Goal: Task Accomplishment & Management: Manage account settings

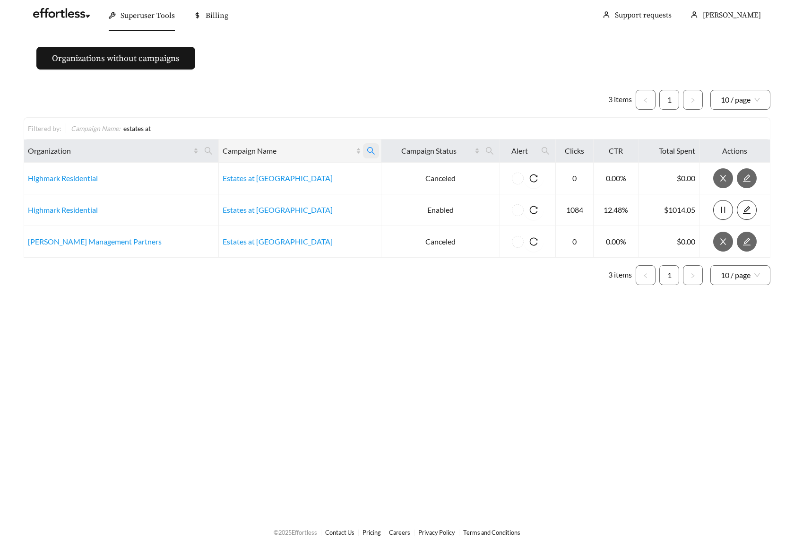
click at [367, 150] on icon "search" at bounding box center [371, 151] width 9 height 9
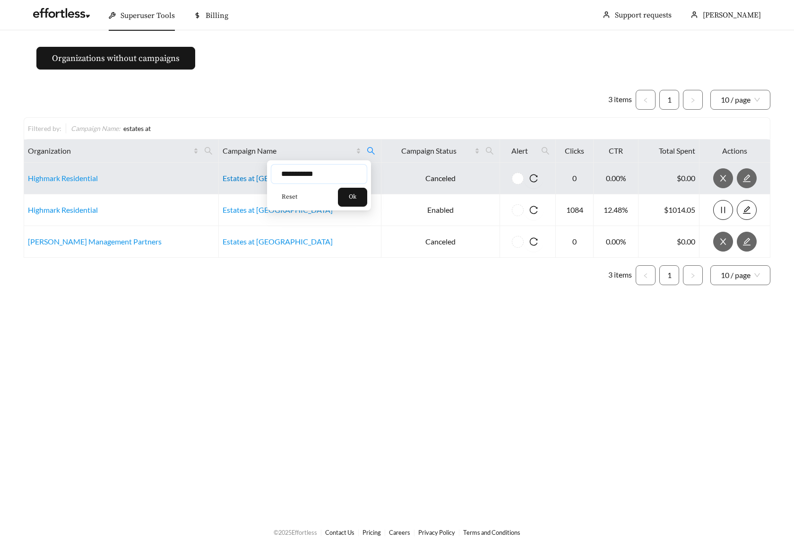
drag, startPoint x: 328, startPoint y: 171, endPoint x: 217, endPoint y: 173, distance: 110.1
click at [217, 173] on body "**********" at bounding box center [397, 274] width 794 height 549
type input "**********"
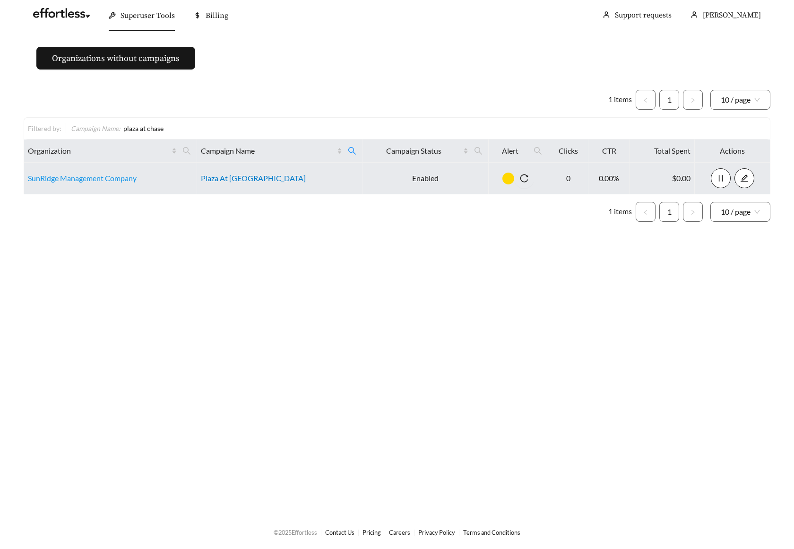
click at [271, 179] on link "Plaza At [GEOGRAPHIC_DATA]" at bounding box center [253, 177] width 105 height 9
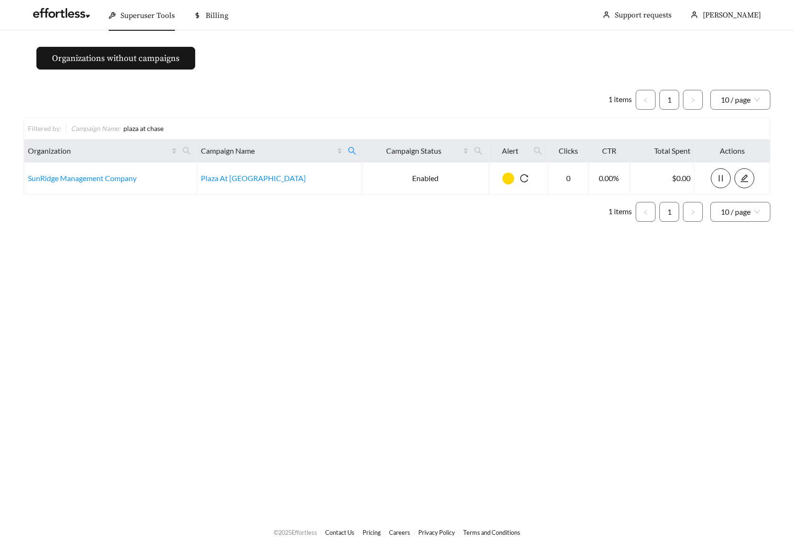
click at [304, 61] on main "Organizations without campaigns 1 items 1 10 / page Filtered by: Campaign Name …" at bounding box center [397, 272] width 794 height 484
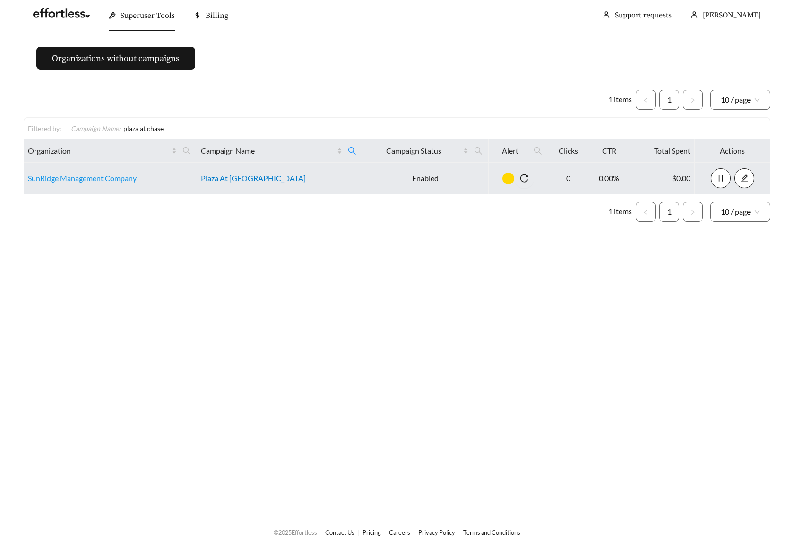
click at [221, 179] on link "Plaza At [GEOGRAPHIC_DATA]" at bounding box center [253, 177] width 105 height 9
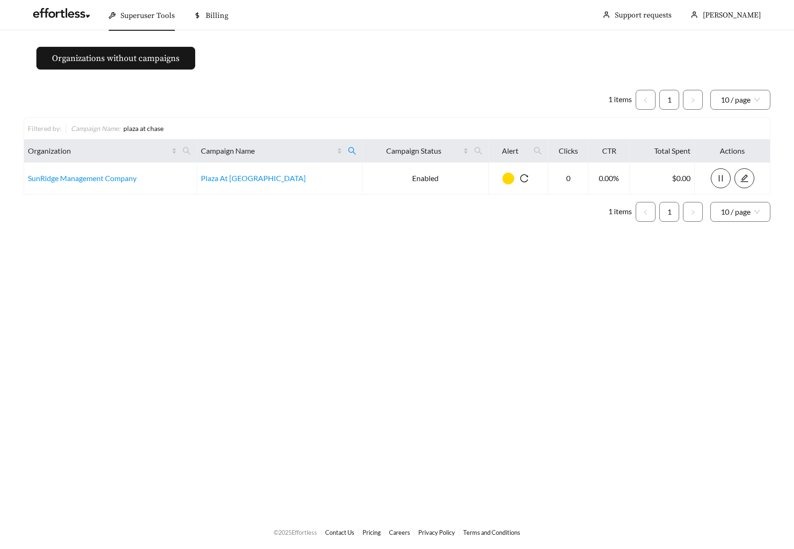
click at [306, 96] on ul "1 items 1 10 / page" at bounding box center [397, 100] width 747 height 20
click at [120, 319] on main "Organizations without campaigns 1 items 1 10 / page Filtered by: Campaign Name …" at bounding box center [397, 272] width 794 height 484
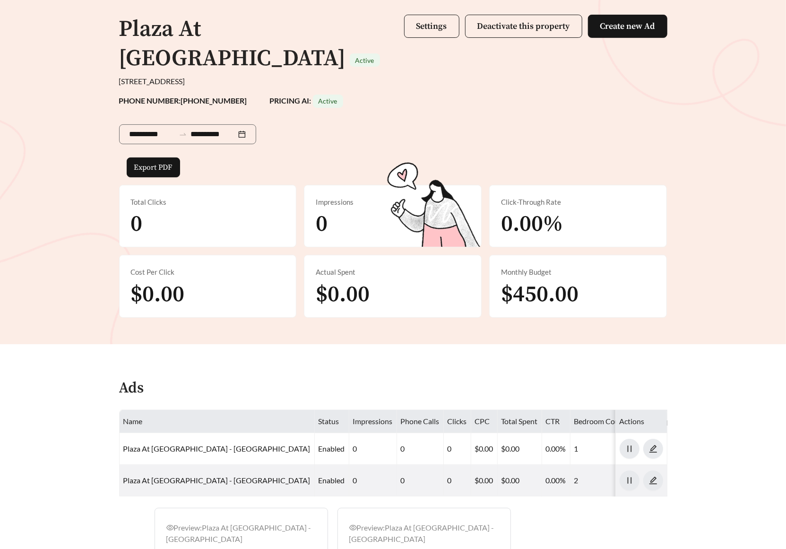
scroll to position [211, 0]
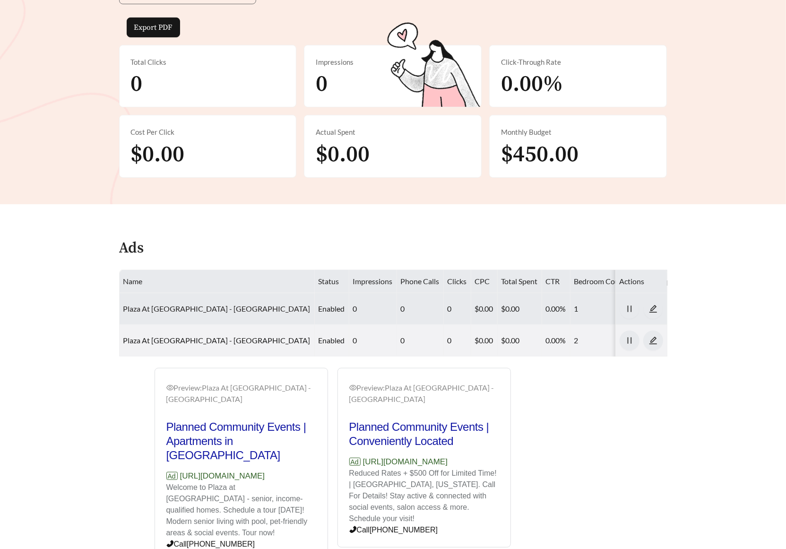
click at [211, 304] on link "Plaza At [GEOGRAPHIC_DATA] - [GEOGRAPHIC_DATA]" at bounding box center [216, 308] width 187 height 9
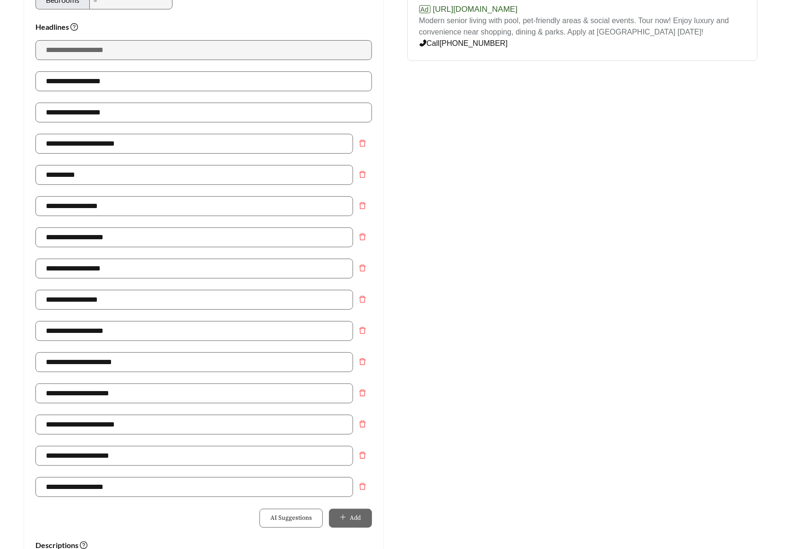
scroll to position [512, 0]
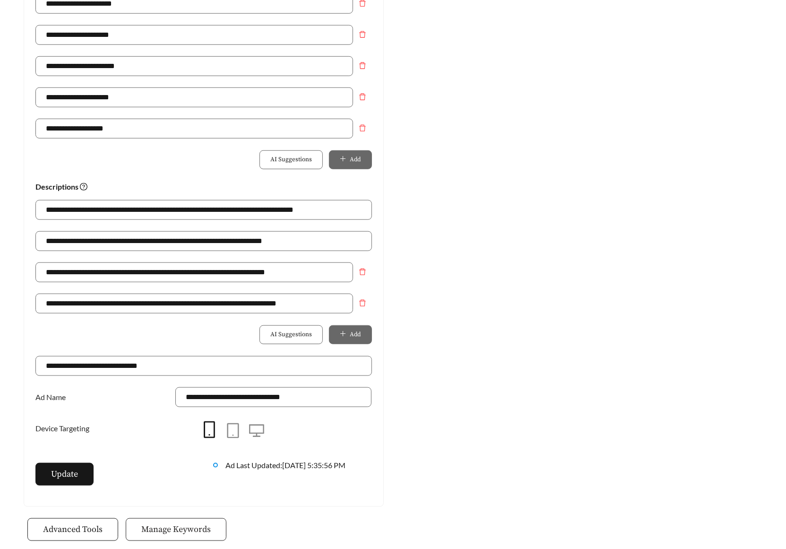
click at [187, 539] on button "Manage Keywords" at bounding box center [176, 529] width 101 height 23
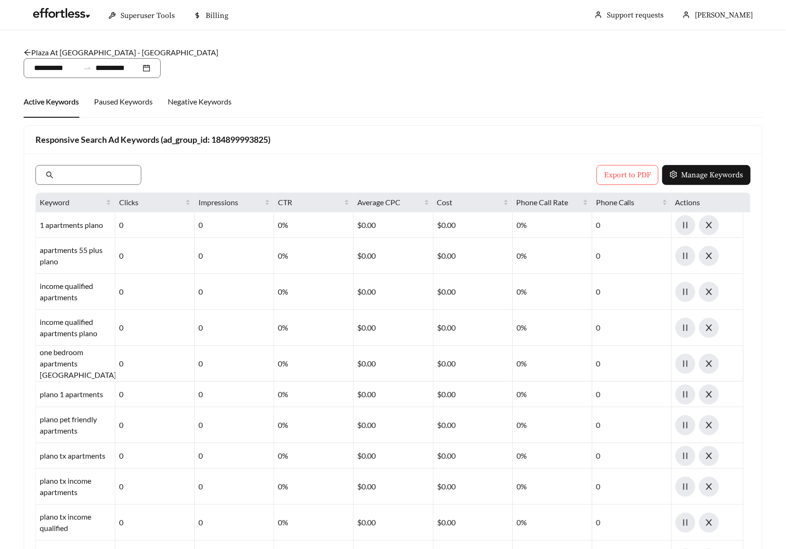
click at [87, 55] on link "Plaza At [GEOGRAPHIC_DATA] - [GEOGRAPHIC_DATA]" at bounding box center [121, 52] width 195 height 9
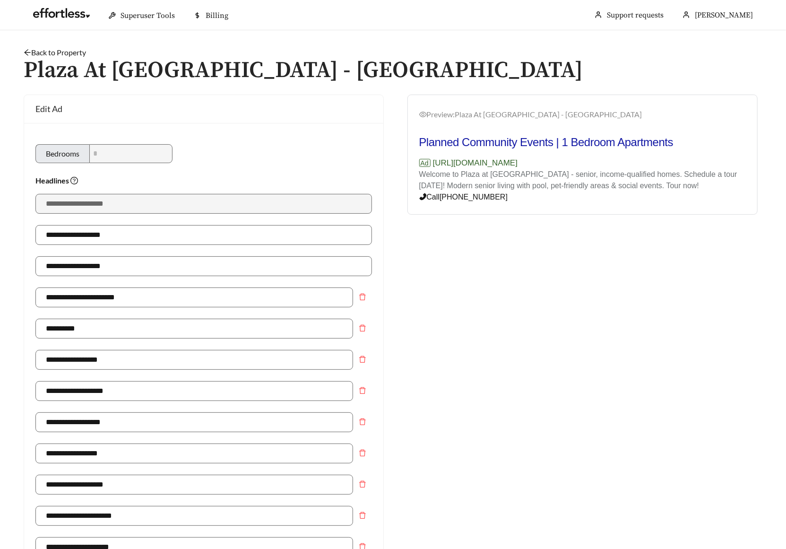
click at [70, 58] on h1 "Plaza At [GEOGRAPHIC_DATA] - [GEOGRAPHIC_DATA]" at bounding box center [393, 70] width 739 height 25
click at [76, 51] on link "Back to Property" at bounding box center [55, 52] width 62 height 9
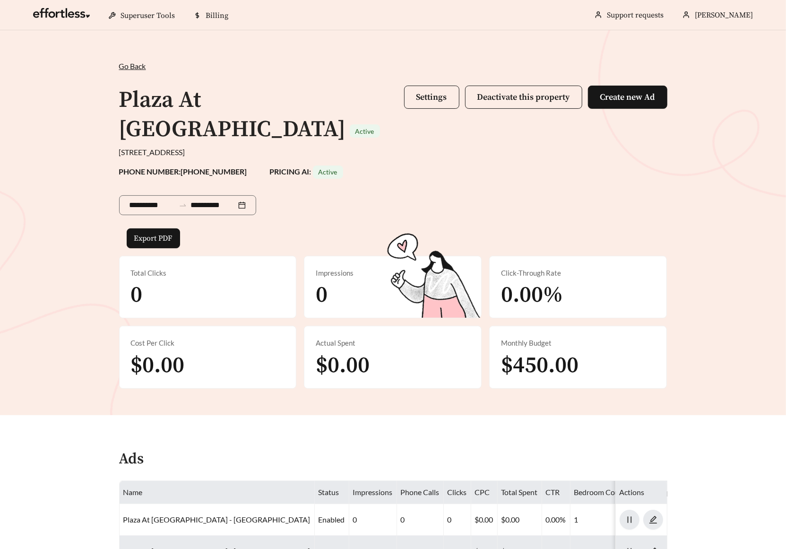
scroll to position [223, 0]
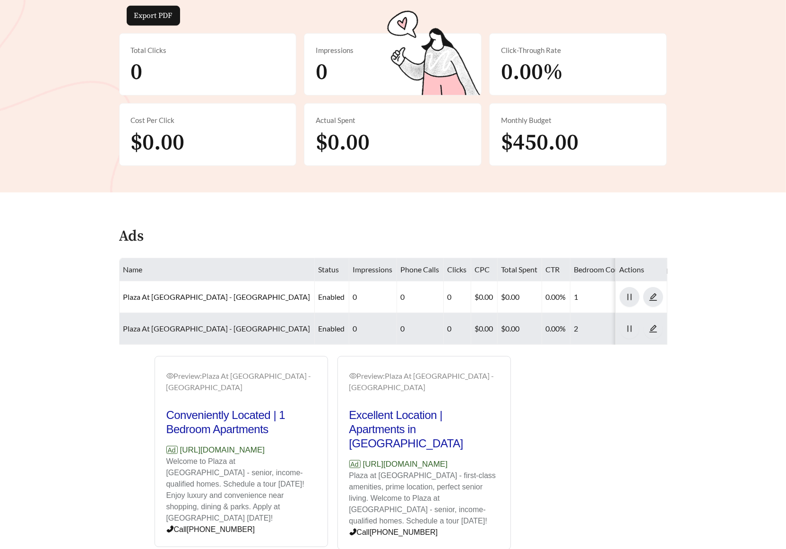
click at [203, 324] on link "Plaza At [GEOGRAPHIC_DATA] - [GEOGRAPHIC_DATA]" at bounding box center [216, 328] width 187 height 9
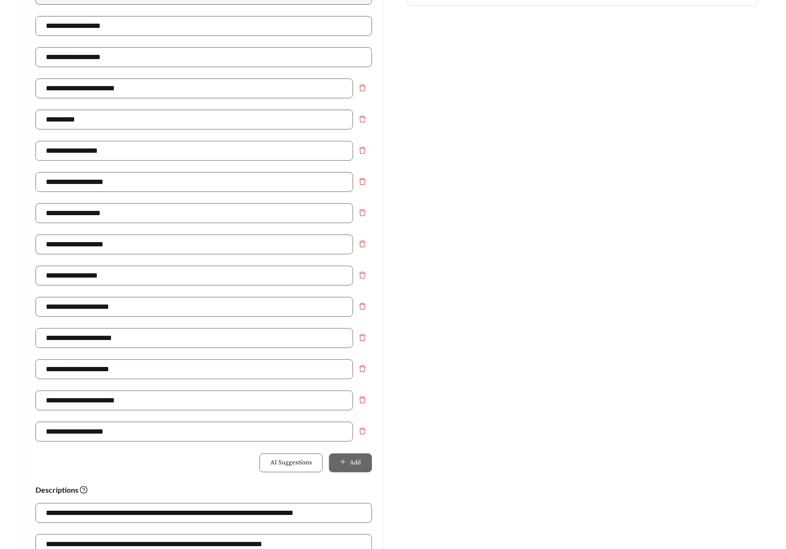
scroll to position [613, 0]
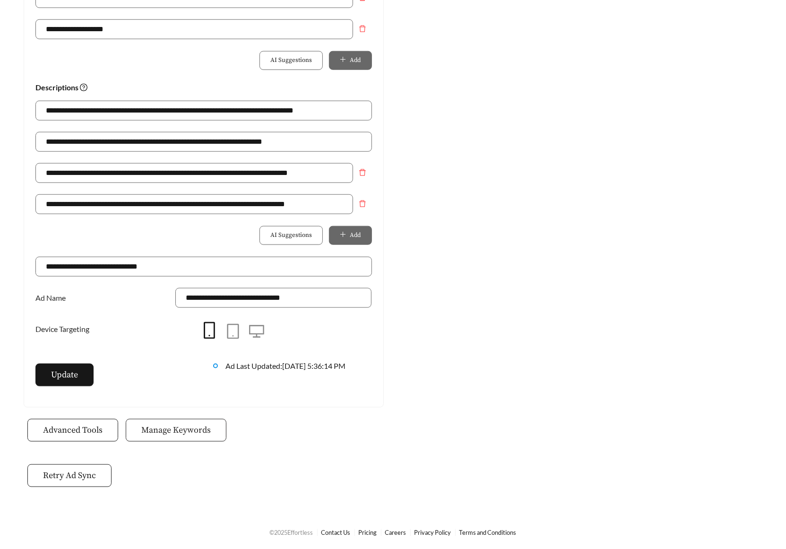
click at [173, 437] on button "Manage Keywords" at bounding box center [176, 430] width 101 height 23
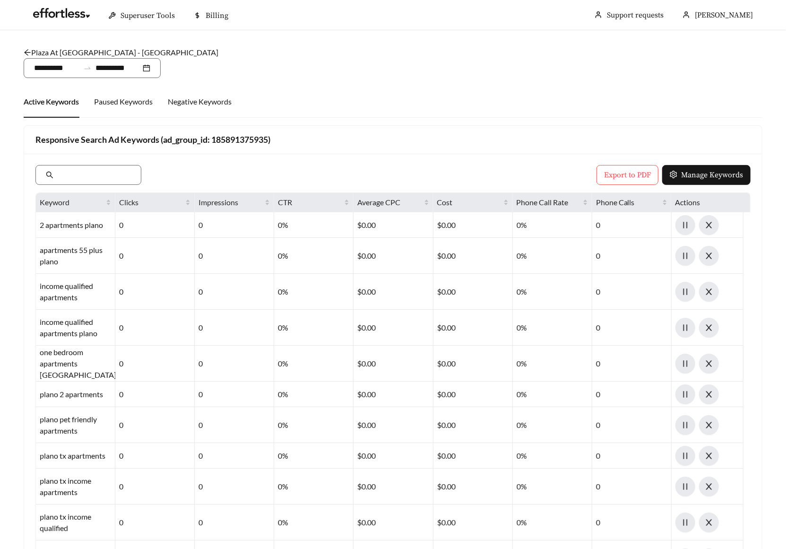
click at [60, 48] on link "Plaza At [GEOGRAPHIC_DATA] - [GEOGRAPHIC_DATA]" at bounding box center [121, 52] width 195 height 9
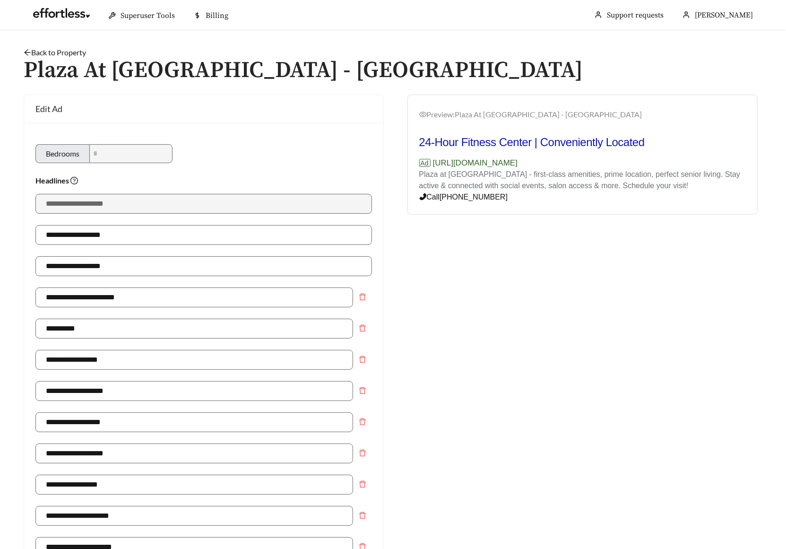
click at [90, 51] on div "Back to Property /" at bounding box center [393, 52] width 739 height 11
click at [86, 50] on link "Back to Property" at bounding box center [55, 52] width 62 height 9
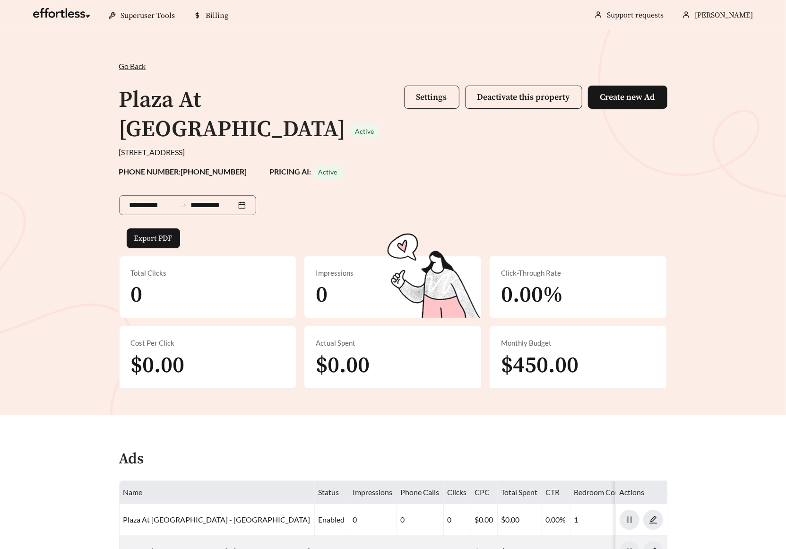
click at [412, 104] on button "Settings" at bounding box center [431, 97] width 55 height 23
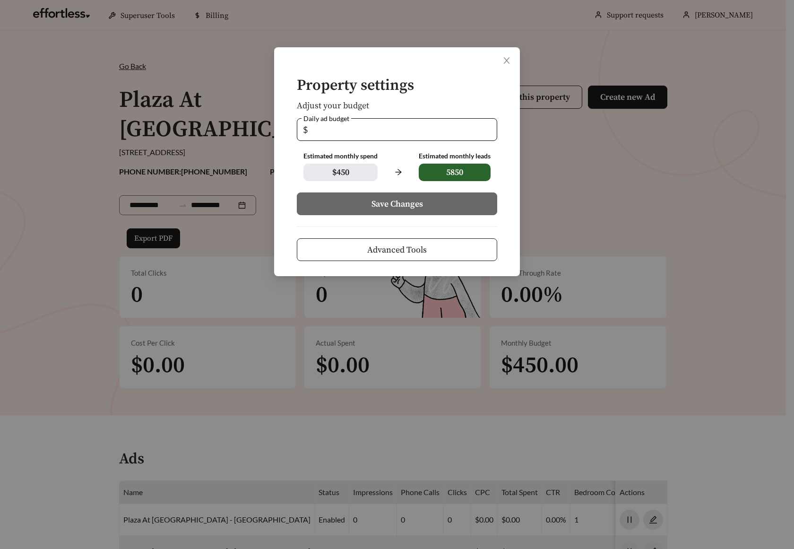
click at [388, 246] on span "Advanced Tools" at bounding box center [397, 249] width 60 height 13
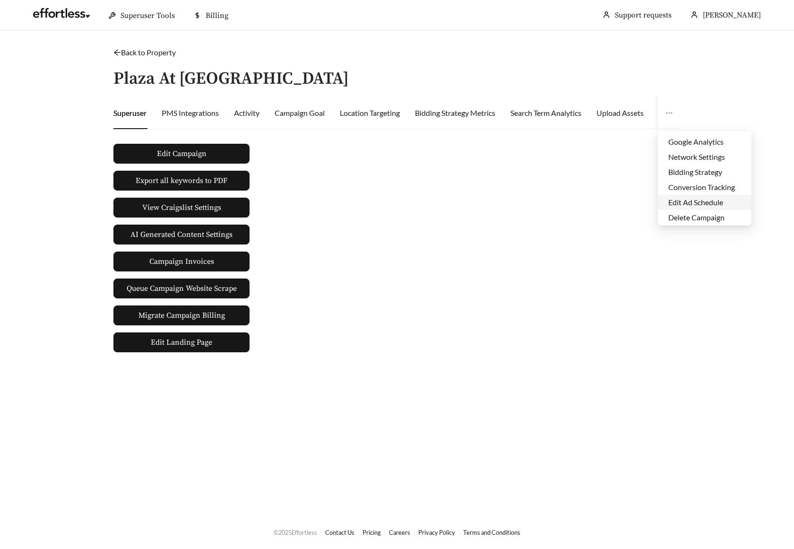
scroll to position [45, 0]
click at [694, 200] on li "Edit Ad Schedule" at bounding box center [705, 201] width 94 height 15
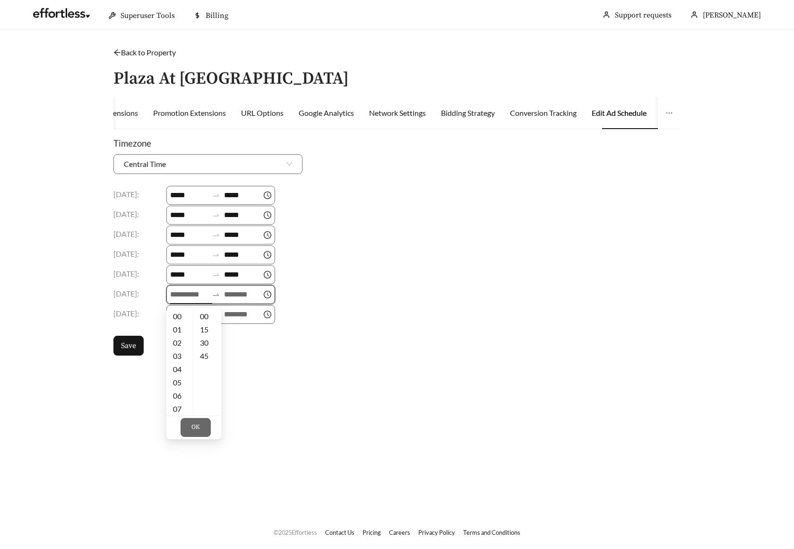
click at [179, 290] on input at bounding box center [189, 294] width 38 height 11
drag, startPoint x: 180, startPoint y: 397, endPoint x: 184, endPoint y: 407, distance: 10.8
click at [180, 397] on div "09" at bounding box center [179, 403] width 26 height 13
type input "*****"
click at [198, 420] on button "OK" at bounding box center [196, 427] width 30 height 19
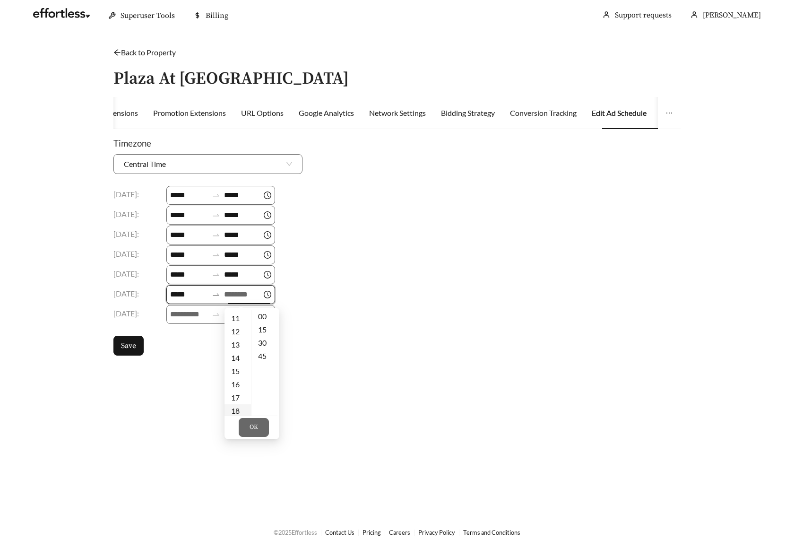
click at [240, 409] on div "18" at bounding box center [237, 410] width 26 height 13
type input "*****"
drag, startPoint x: 262, startPoint y: 430, endPoint x: 254, endPoint y: 426, distance: 8.7
click at [262, 430] on button "OK" at bounding box center [254, 427] width 30 height 19
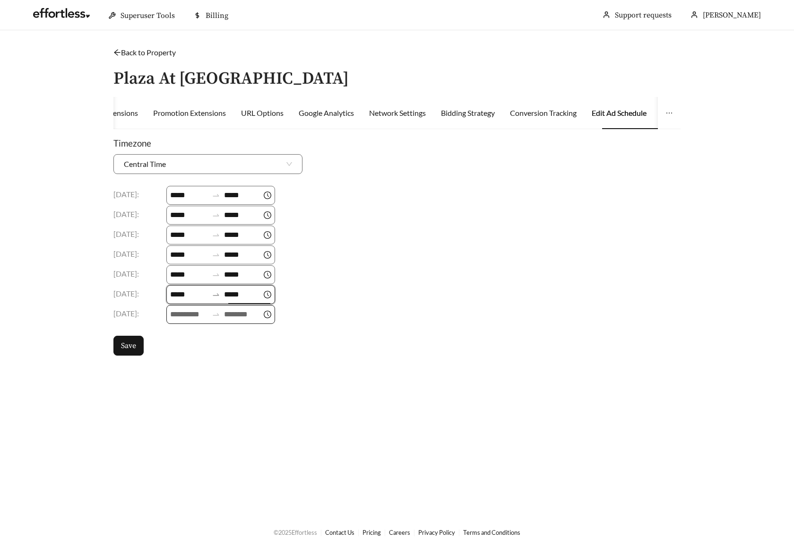
click at [178, 312] on input at bounding box center [189, 314] width 38 height 11
click at [179, 404] on div "09" at bounding box center [179, 402] width 26 height 13
type input "*****"
click at [202, 442] on button "OK" at bounding box center [196, 447] width 30 height 19
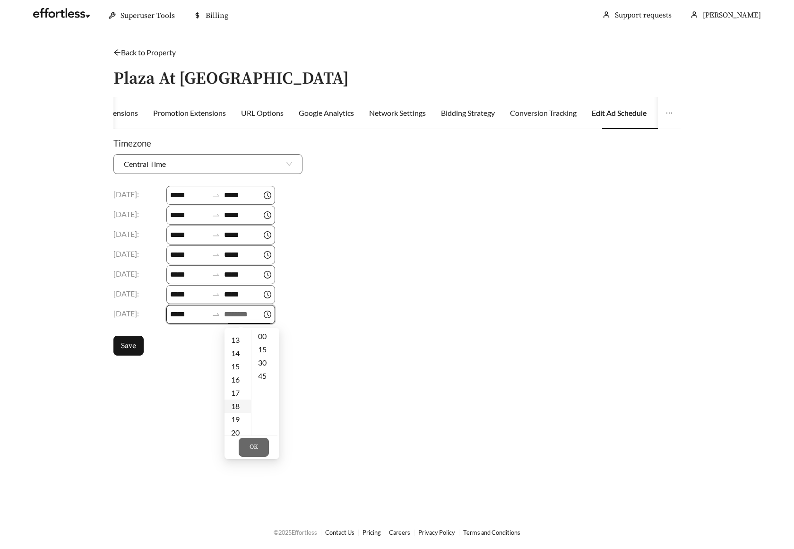
click at [232, 407] on div "18" at bounding box center [237, 405] width 26 height 13
type input "*****"
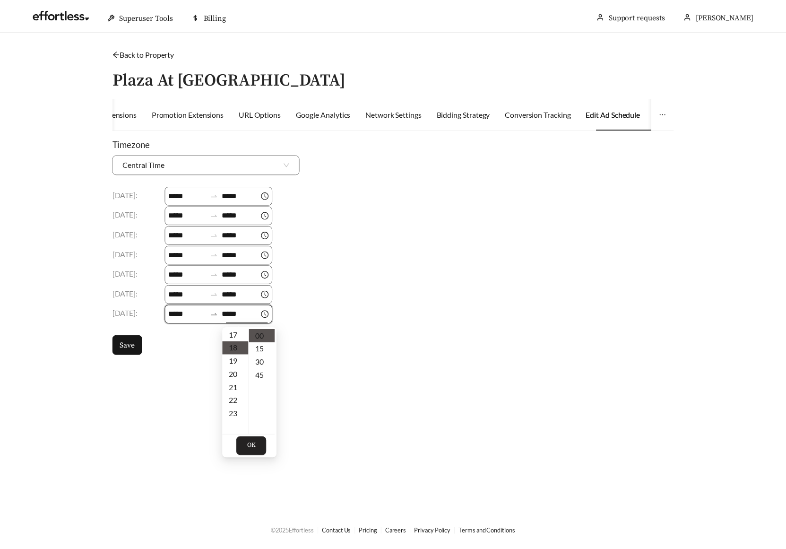
scroll to position [238, 0]
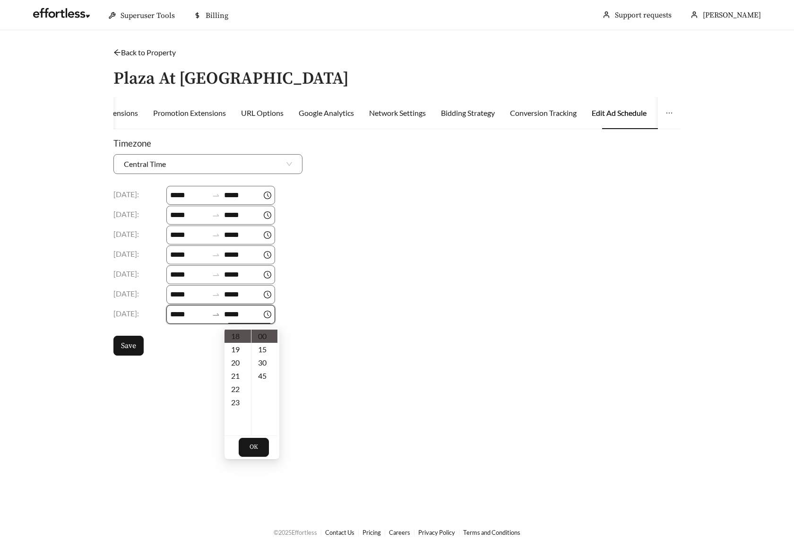
drag, startPoint x: 260, startPoint y: 449, endPoint x: 206, endPoint y: 435, distance: 56.5
click at [260, 449] on button "OK" at bounding box center [254, 447] width 30 height 19
click at [126, 354] on button "Save" at bounding box center [128, 346] width 30 height 20
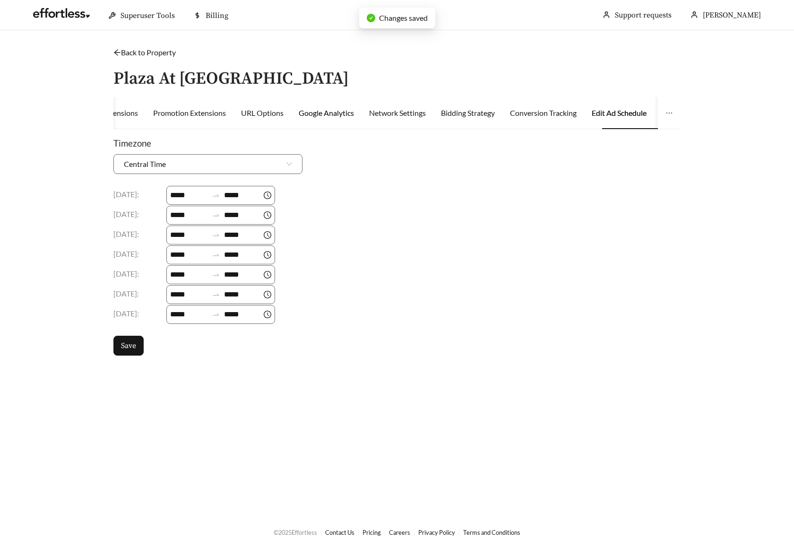
click at [326, 116] on div "Google Analytics" at bounding box center [326, 112] width 55 height 11
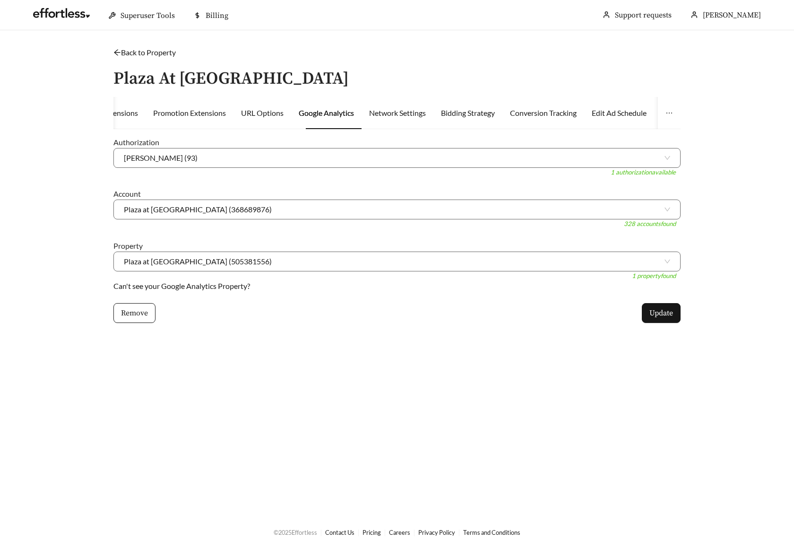
click at [155, 49] on link "Back to Property" at bounding box center [144, 52] width 62 height 9
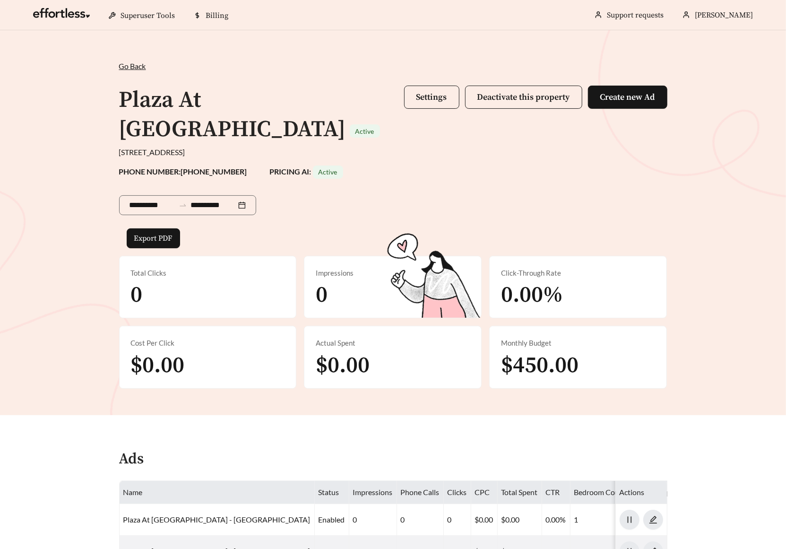
scroll to position [211, 0]
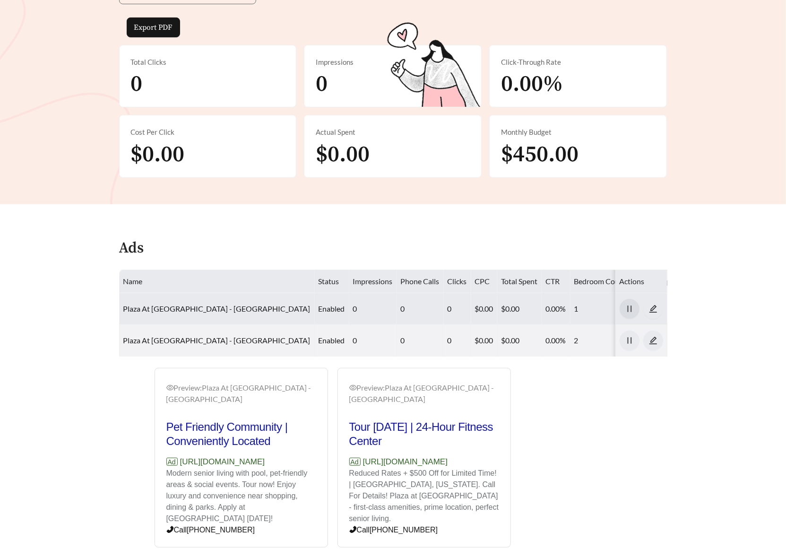
click at [628, 304] on icon "pause" at bounding box center [629, 308] width 9 height 9
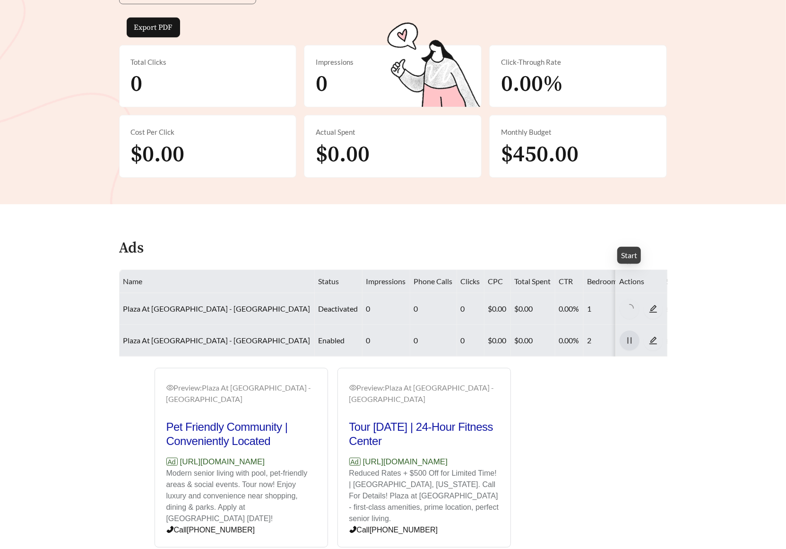
click at [626, 336] on icon "pause" at bounding box center [629, 340] width 9 height 9
click at [612, 238] on div "Ads" at bounding box center [393, 252] width 548 height 28
click at [636, 304] on span "caret-right" at bounding box center [629, 308] width 19 height 9
click at [629, 337] on icon "caret-right" at bounding box center [629, 340] width 3 height 6
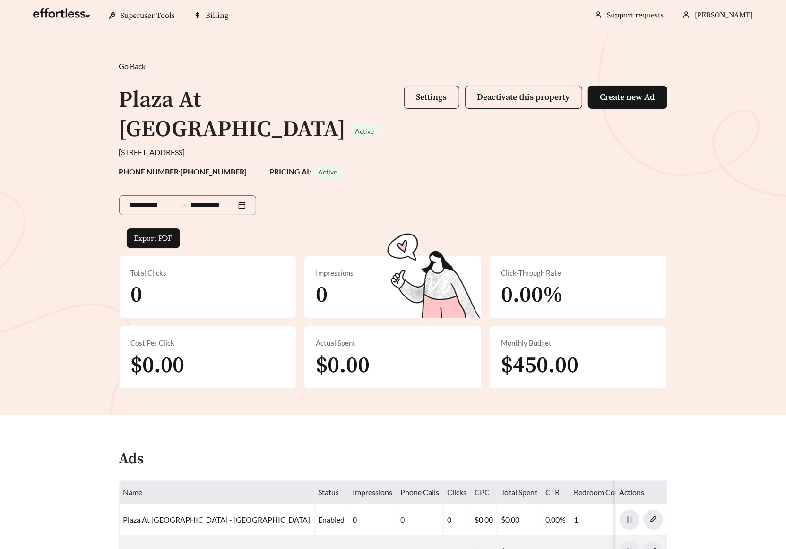
click at [420, 95] on span "Settings" at bounding box center [431, 97] width 31 height 11
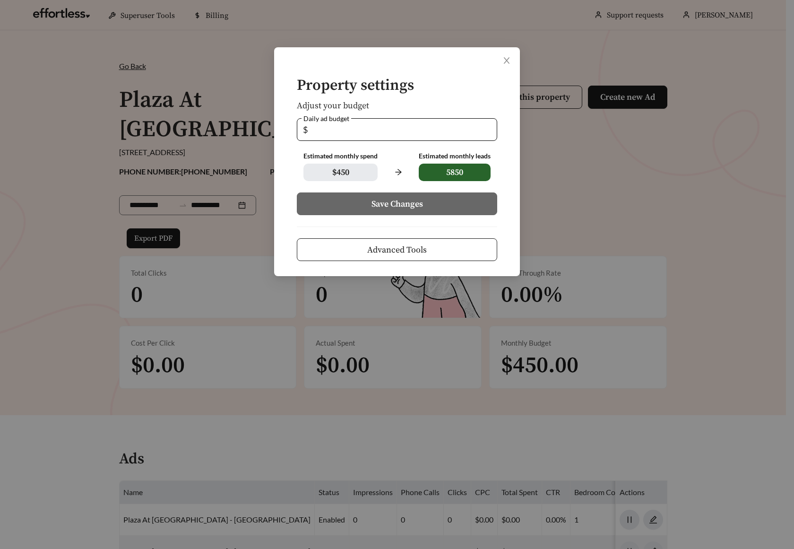
click at [408, 253] on span "Advanced Tools" at bounding box center [397, 249] width 60 height 13
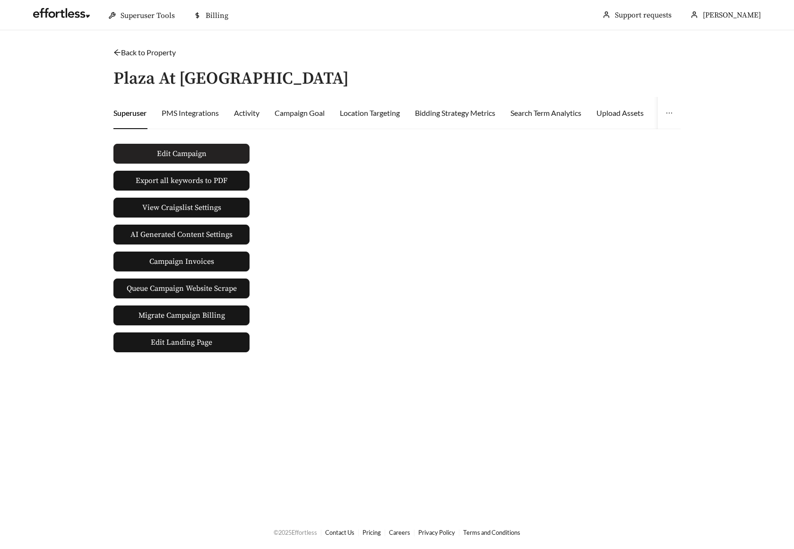
click at [171, 151] on span "Edit Campaign" at bounding box center [182, 153] width 50 height 11
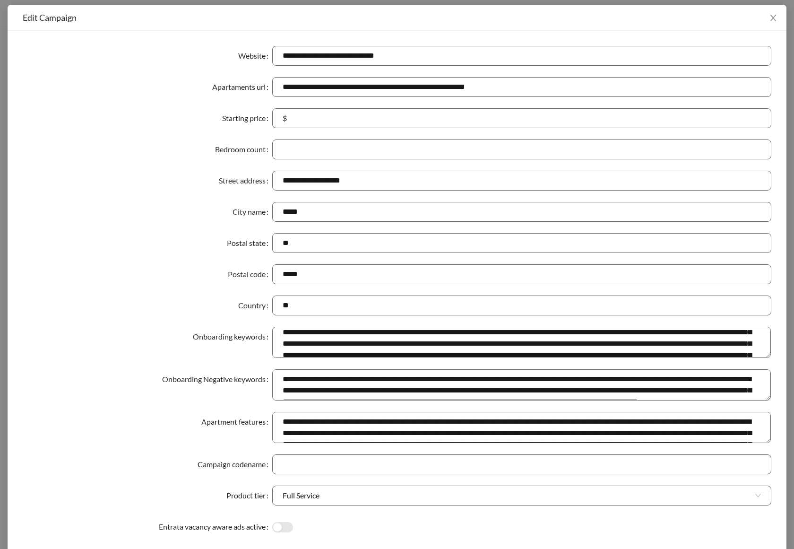
scroll to position [83, 0]
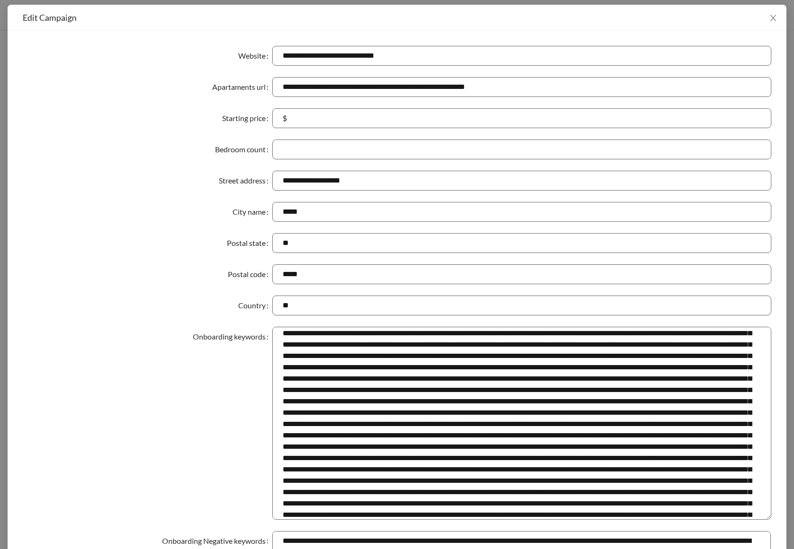
drag, startPoint x: 762, startPoint y: 355, endPoint x: 781, endPoint y: 506, distance: 152.4
click at [779, 516] on div "**********" at bounding box center [397, 514] width 779 height 966
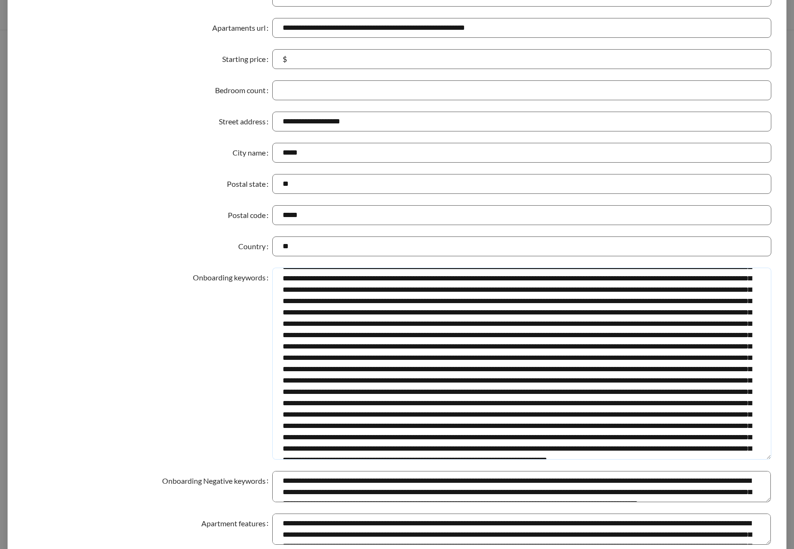
scroll to position [350, 0]
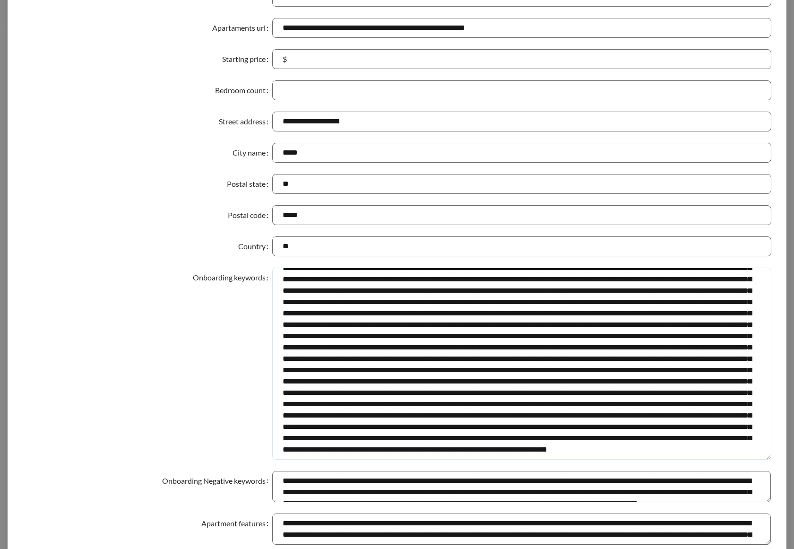
drag, startPoint x: 278, startPoint y: 277, endPoint x: 760, endPoint y: 467, distance: 518.6
click at [760, 467] on form "**********" at bounding box center [397, 448] width 749 height 923
click at [377, 346] on textarea "Onboarding keywords" at bounding box center [521, 364] width 499 height 192
drag, startPoint x: 534, startPoint y: 438, endPoint x: 354, endPoint y: 433, distance: 179.7
click at [354, 433] on textarea "Onboarding keywords" at bounding box center [521, 364] width 499 height 192
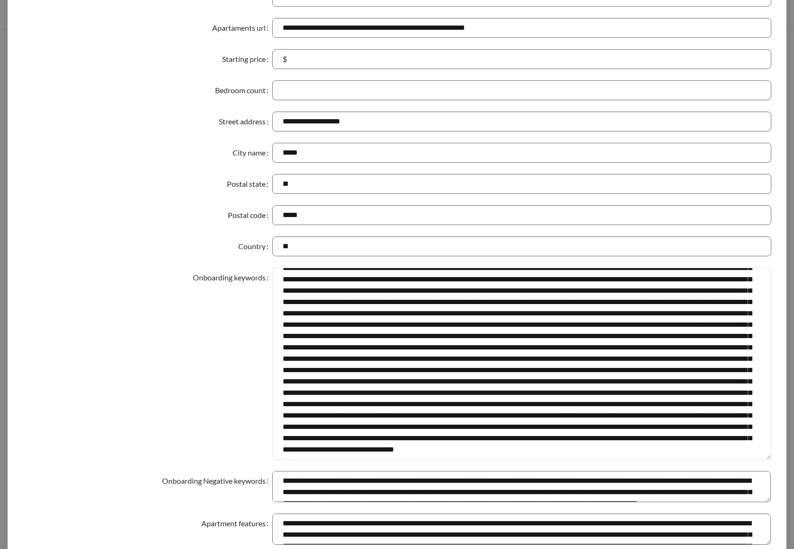
scroll to position [338, 0]
click at [478, 375] on textarea "Onboarding keywords" at bounding box center [521, 364] width 499 height 192
drag, startPoint x: 472, startPoint y: 369, endPoint x: 477, endPoint y: 370, distance: 4.7
click at [477, 370] on textarea "Onboarding keywords" at bounding box center [521, 364] width 499 height 192
drag, startPoint x: 473, startPoint y: 371, endPoint x: 660, endPoint y: 370, distance: 187.2
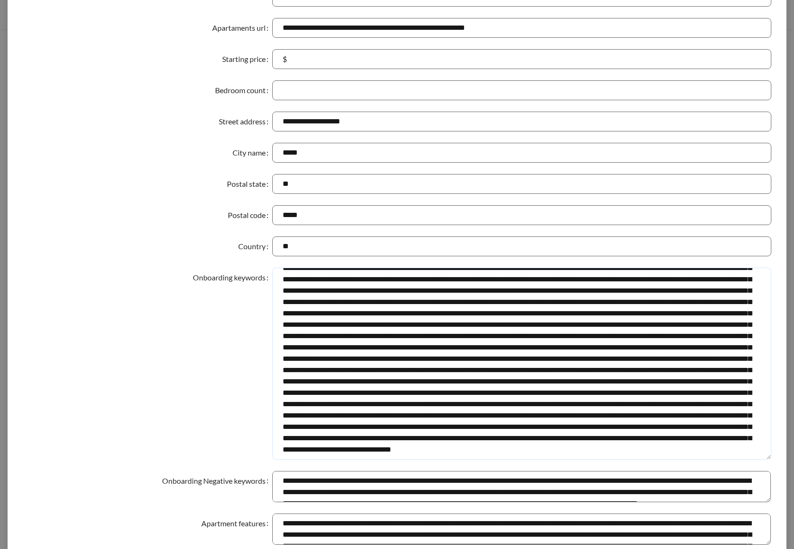
click at [660, 370] on textarea "Onboarding keywords" at bounding box center [521, 364] width 499 height 192
type textarea "**********"
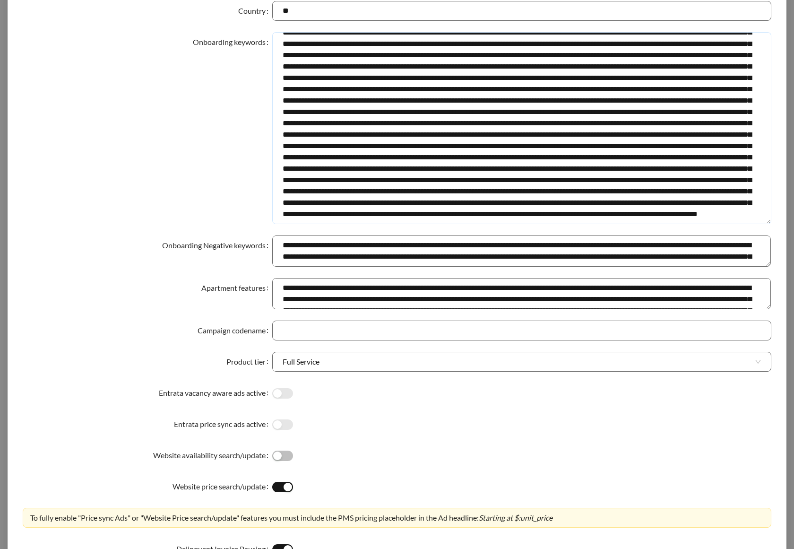
drag, startPoint x: 302, startPoint y: 97, endPoint x: 326, endPoint y: 98, distance: 24.6
click at [326, 98] on textarea "Onboarding keywords" at bounding box center [521, 128] width 499 height 192
click at [340, 121] on textarea "Onboarding keywords" at bounding box center [521, 128] width 499 height 192
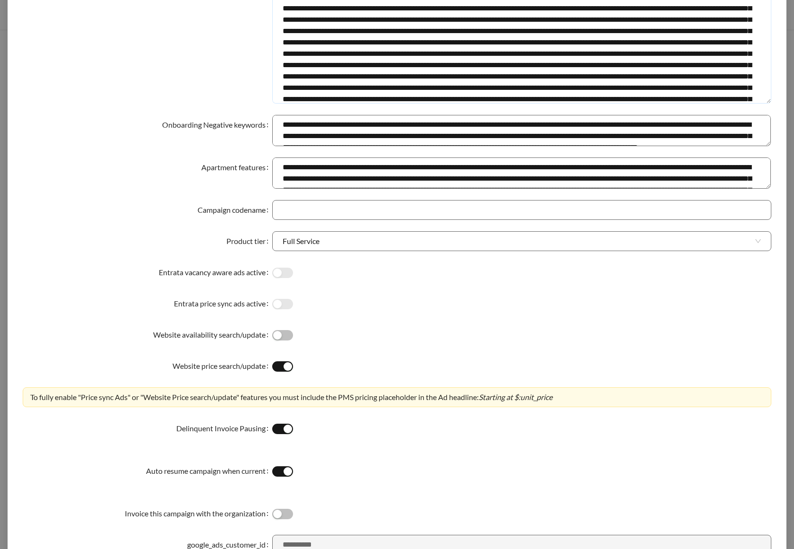
scroll to position [483, 0]
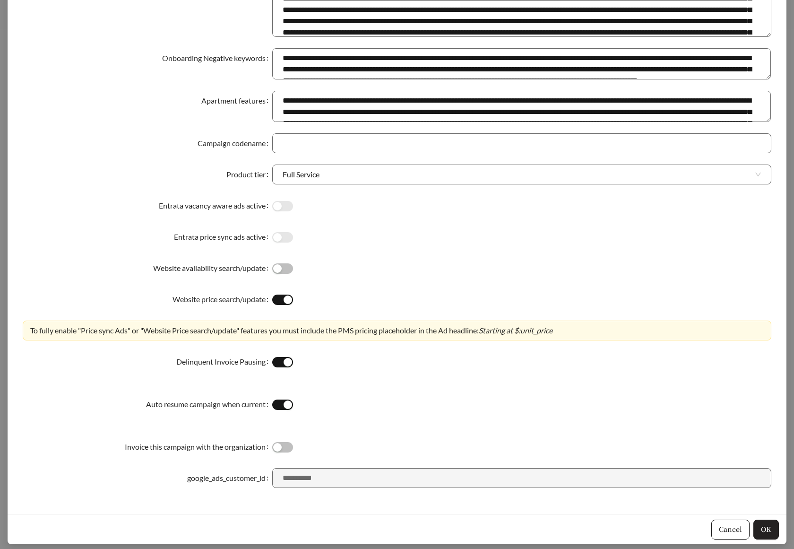
click at [761, 524] on span "OK" at bounding box center [766, 529] width 10 height 11
